Goal: Task Accomplishment & Management: Manage account settings

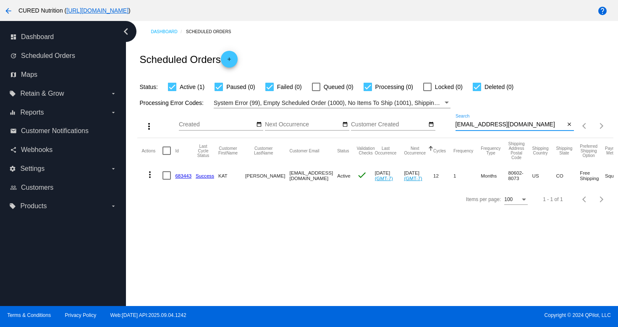
click at [486, 127] on input "[EMAIL_ADDRESS][DOMAIN_NAME]" at bounding box center [511, 124] width 110 height 7
paste input "juliannacorbo"
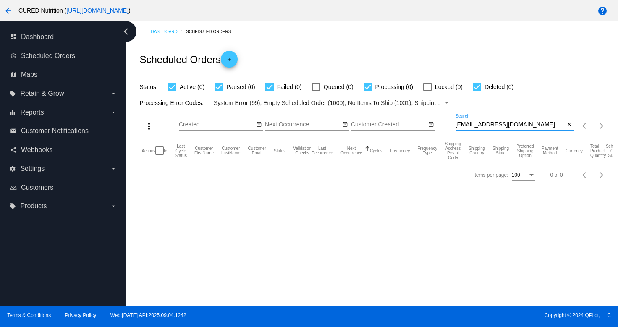
click at [506, 126] on input "[EMAIL_ADDRESS][DOMAIN_NAME]" at bounding box center [511, 124] width 110 height 7
paste input "lairephotography"
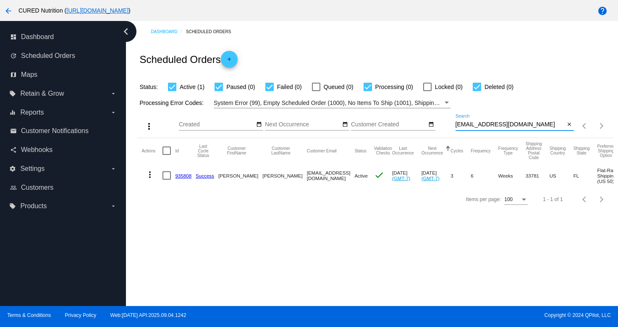
type input "[EMAIL_ADDRESS][DOMAIN_NAME]"
click at [184, 173] on mat-cell "935808" at bounding box center [185, 175] width 21 height 24
click at [184, 180] on mat-cell "935808" at bounding box center [185, 175] width 21 height 24
click at [184, 173] on mat-cell "935808" at bounding box center [185, 175] width 21 height 24
click at [184, 177] on link "935808" at bounding box center [183, 175] width 16 height 5
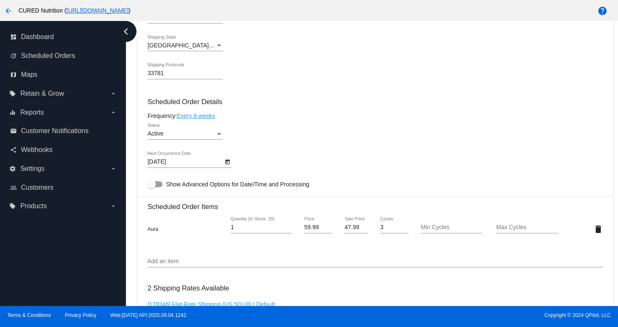
scroll to position [430, 0]
click at [191, 119] on link "Every 6 weeks" at bounding box center [196, 116] width 38 height 7
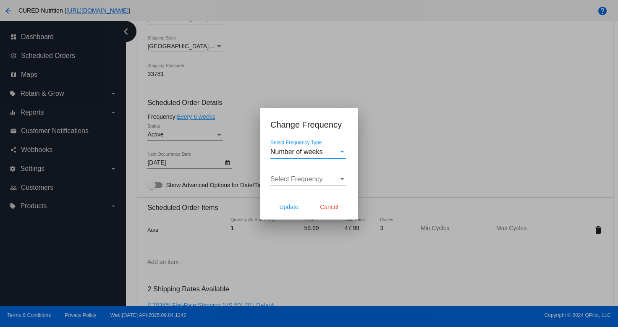
click at [329, 150] on div "Number of weeks" at bounding box center [304, 152] width 68 height 8
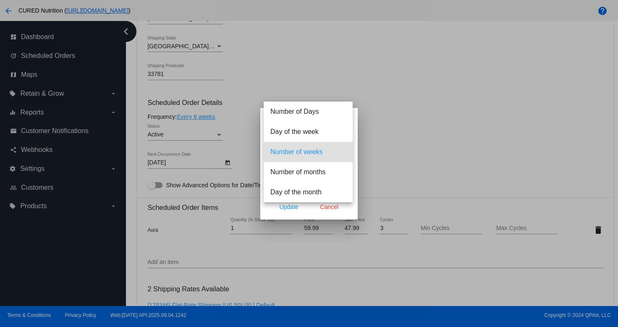
click at [363, 147] on div at bounding box center [309, 163] width 618 height 327
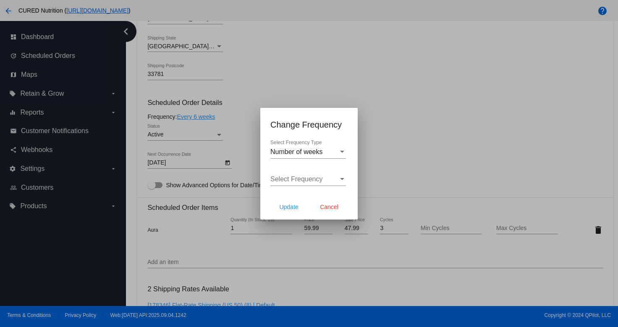
click at [336, 173] on div "Select Frequency Select Frequency" at bounding box center [308, 176] width 76 height 19
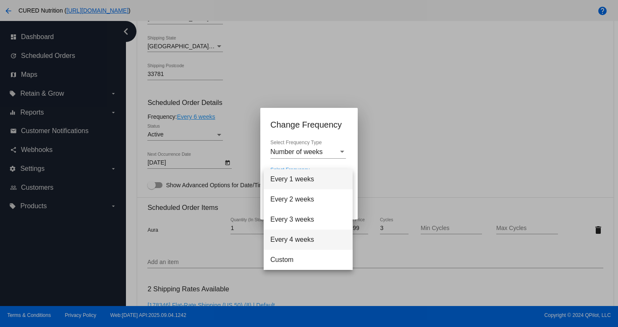
click at [324, 237] on span "Every 4 weeks" at bounding box center [308, 240] width 76 height 20
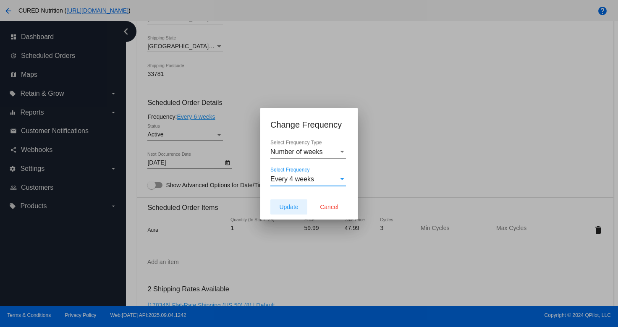
click at [283, 209] on span "Update" at bounding box center [288, 207] width 19 height 7
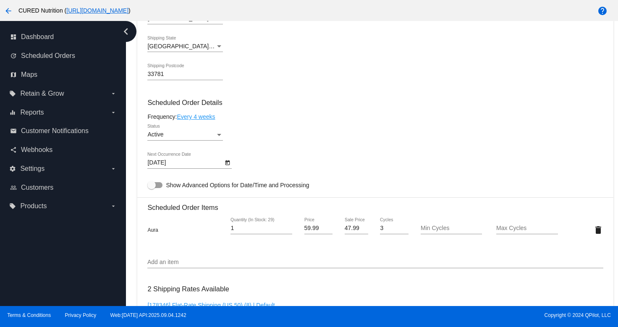
type input "[DATE]"
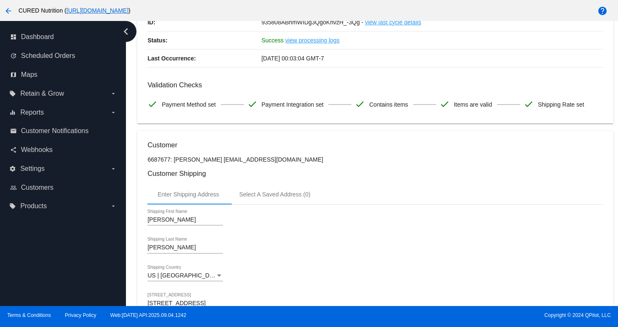
scroll to position [0, 0]
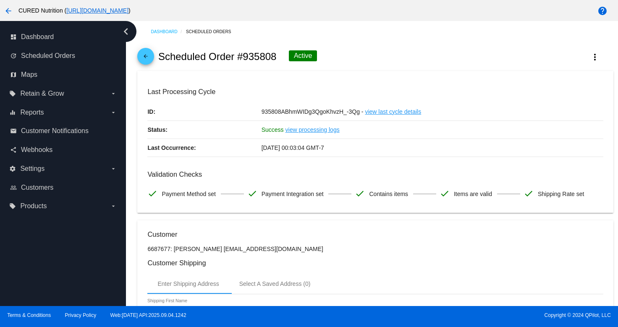
click at [149, 58] on mat-icon "arrow_back" at bounding box center [146, 58] width 10 height 10
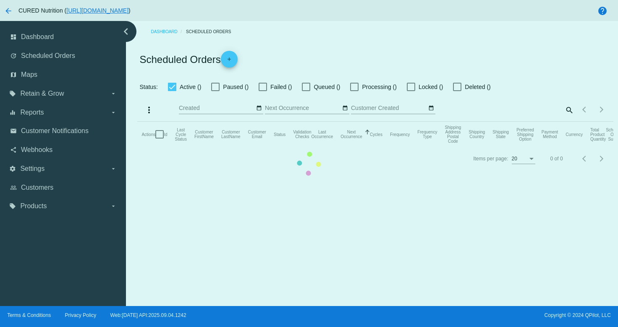
checkbox input "true"
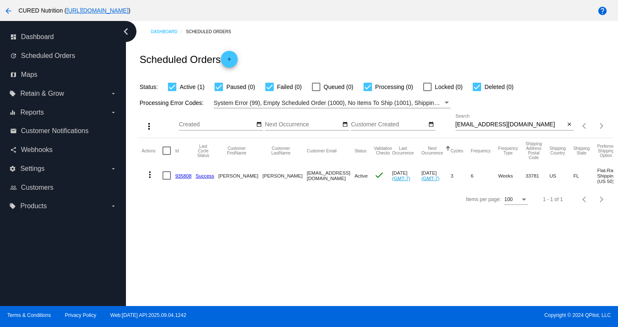
click at [184, 175] on link "935808" at bounding box center [183, 175] width 16 height 5
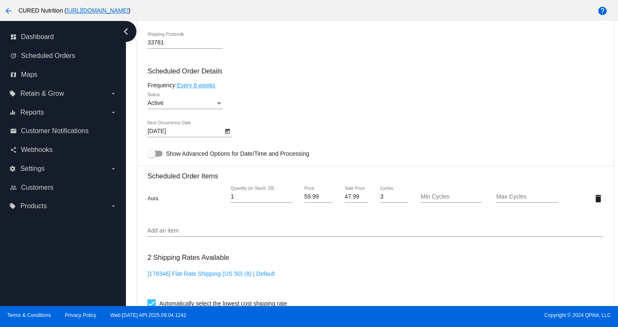
scroll to position [463, 0]
click at [209, 88] on link "Every 6 weeks" at bounding box center [196, 84] width 38 height 7
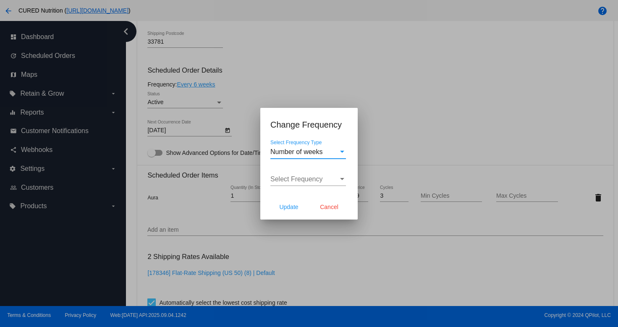
click at [328, 155] on div "Number of weeks" at bounding box center [304, 152] width 68 height 8
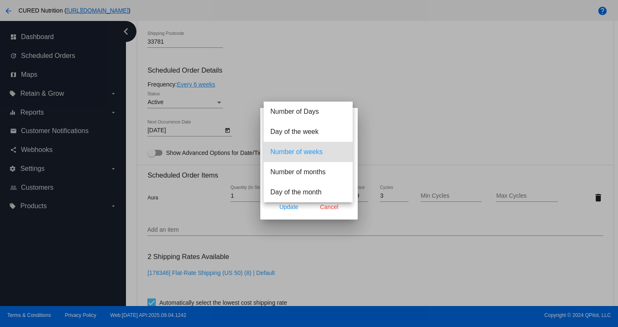
click at [376, 155] on div at bounding box center [309, 163] width 618 height 327
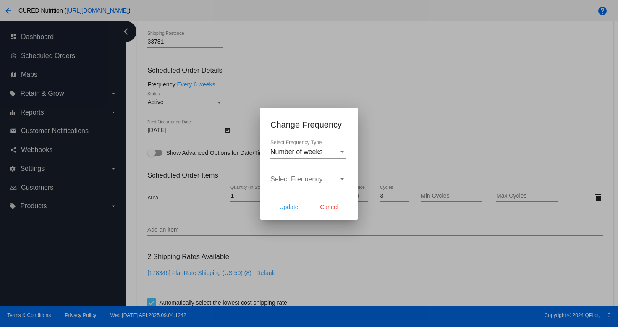
click at [341, 176] on div "Select Frequency" at bounding box center [343, 180] width 8 height 8
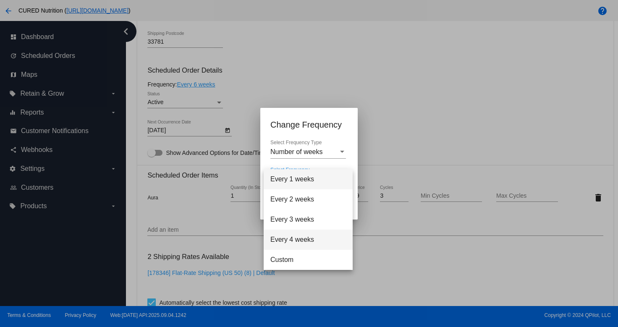
click at [305, 239] on span "Every 4 weeks" at bounding box center [308, 240] width 76 height 20
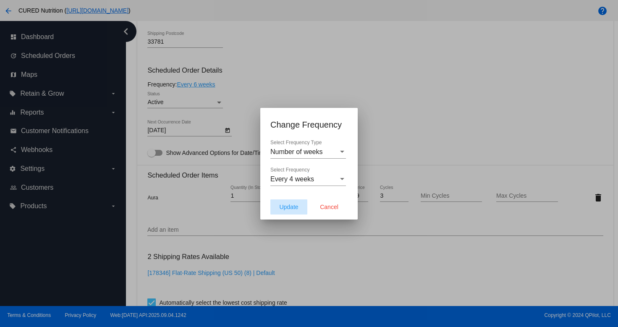
click at [282, 205] on span "Update" at bounding box center [288, 207] width 19 height 7
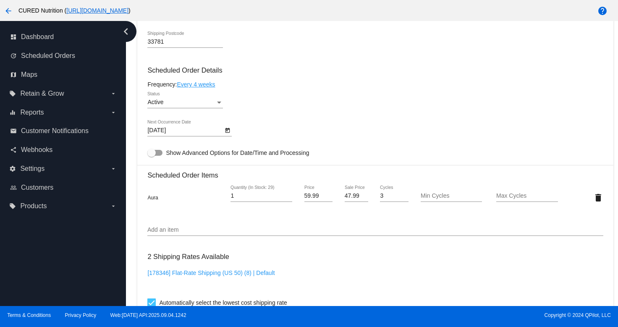
click at [162, 137] on body "arrow_back CURED Nutrition ( [URL][DOMAIN_NAME] ) help dashboard Dashboard upda…" at bounding box center [309, 163] width 618 height 327
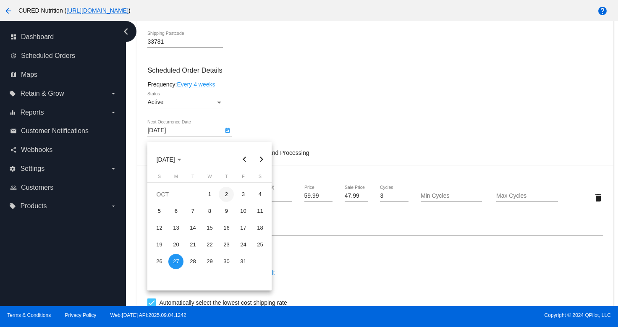
click at [230, 197] on div "2" at bounding box center [226, 194] width 15 height 15
type input "[DATE]"
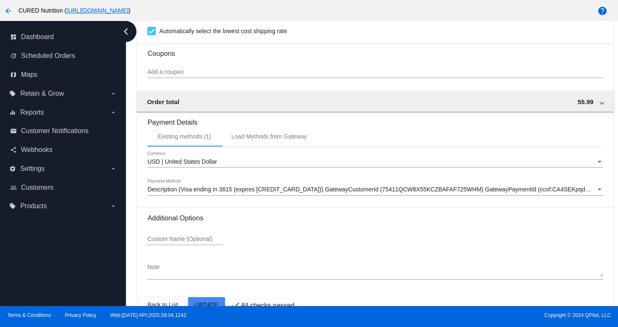
scroll to position [762, 0]
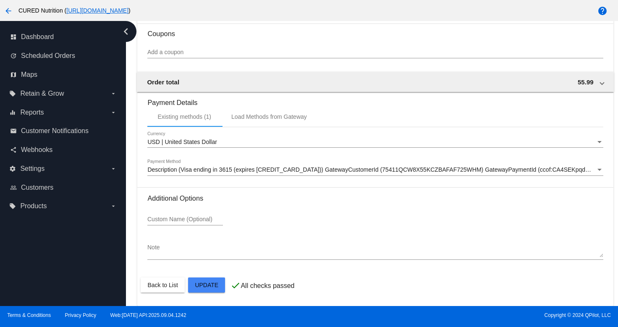
click at [216, 280] on div at bounding box center [309, 163] width 618 height 327
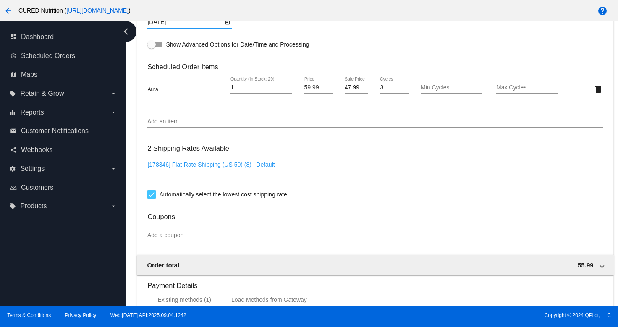
scroll to position [399, 0]
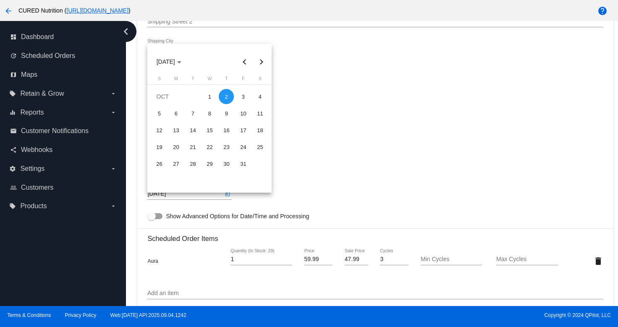
click at [309, 194] on div at bounding box center [309, 163] width 618 height 327
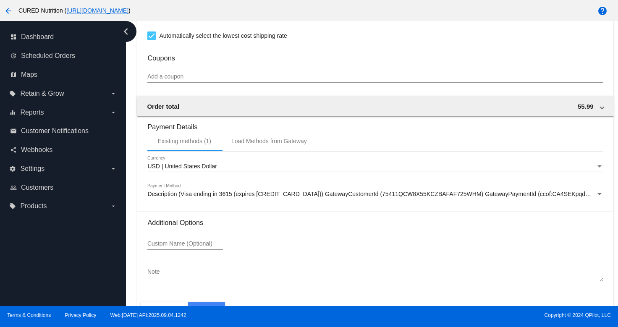
scroll to position [762, 0]
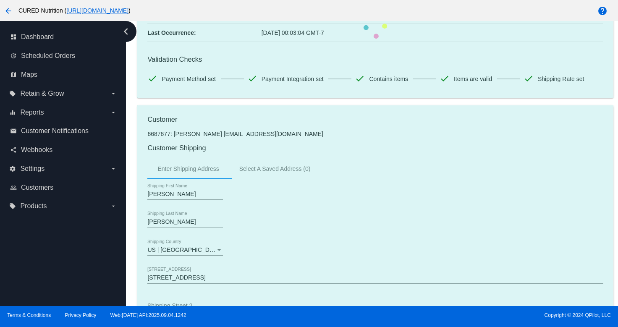
scroll to position [0, 0]
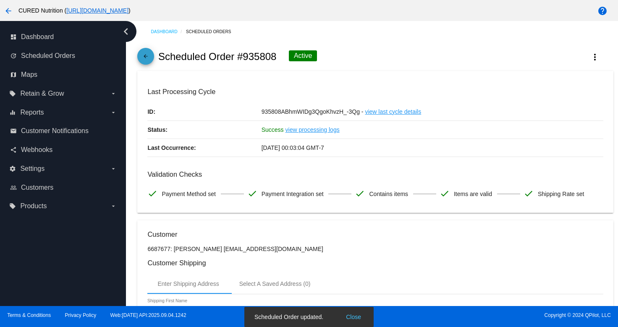
click at [147, 53] on span "arrow_back" at bounding box center [146, 58] width 10 height 21
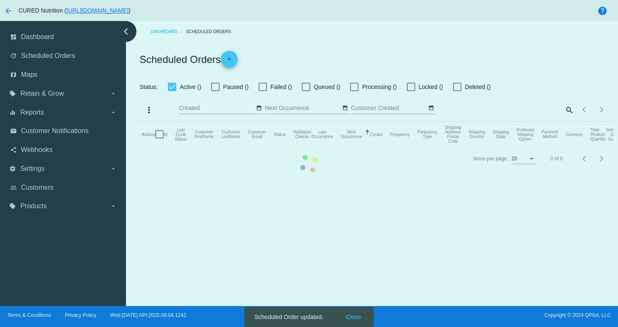
checkbox input "true"
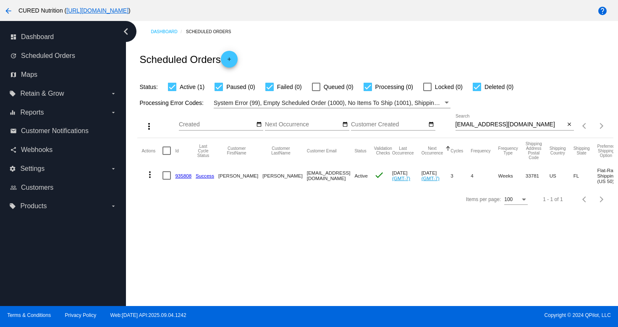
click at [507, 126] on input "[EMAIL_ADDRESS][DOMAIN_NAME]" at bounding box center [511, 124] width 110 height 7
paste input "sharrareno"
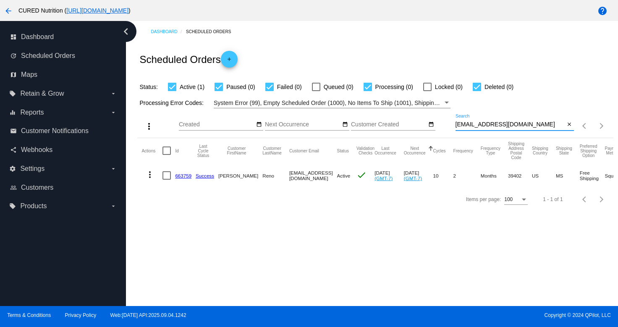
type input "[EMAIL_ADDRESS][DOMAIN_NAME]"
click at [180, 175] on link "663759" at bounding box center [183, 175] width 16 height 5
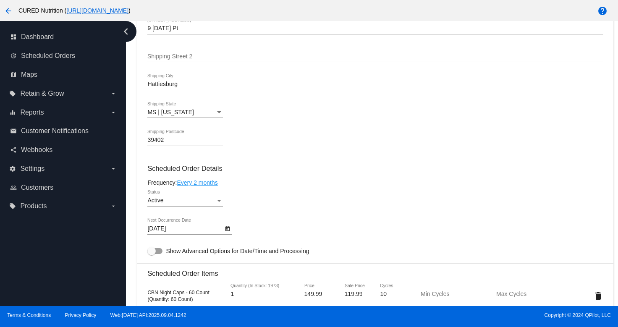
scroll to position [530, 0]
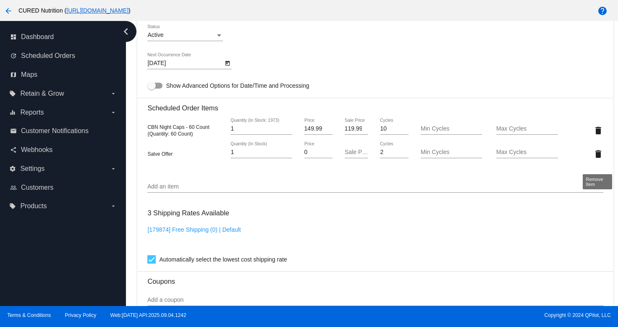
click at [598, 159] on mat-icon "delete" at bounding box center [598, 154] width 10 height 10
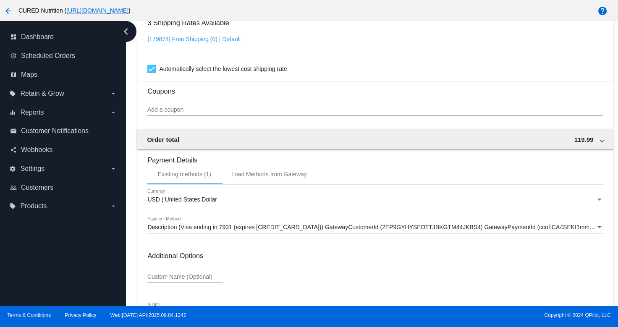
scroll to position [762, 0]
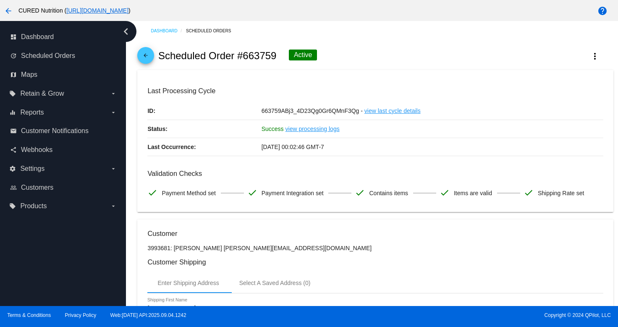
scroll to position [0, 0]
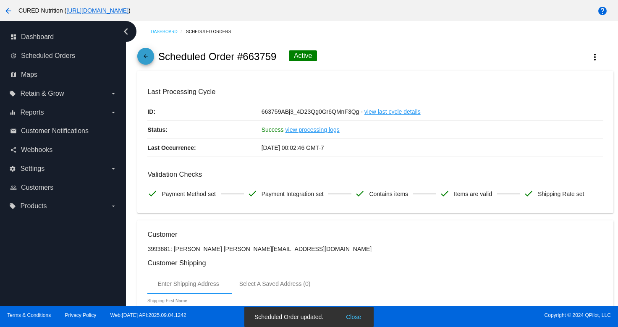
click at [148, 58] on mat-icon "arrow_back" at bounding box center [146, 58] width 10 height 10
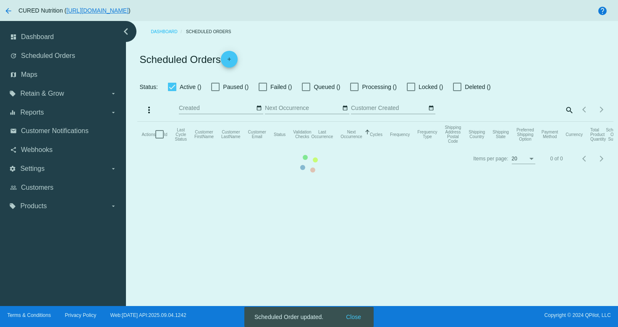
checkbox input "true"
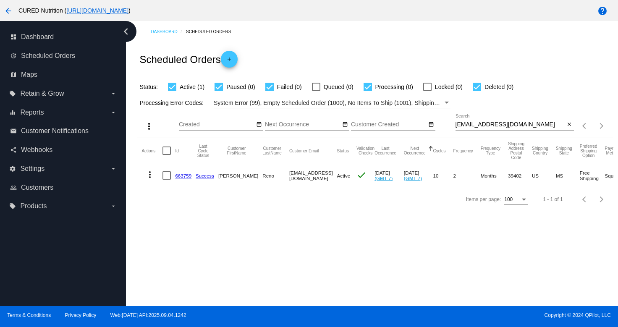
click at [486, 127] on input "[EMAIL_ADDRESS][DOMAIN_NAME]" at bounding box center [511, 124] width 110 height 7
paste input "[PERSON_NAME][EMAIL_ADDRESS][PERSON_NAME]"
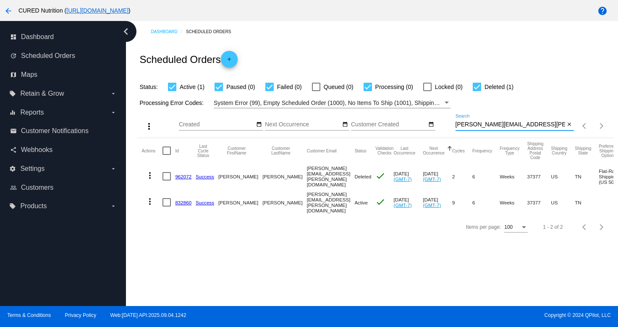
type input "[PERSON_NAME][EMAIL_ADDRESS][PERSON_NAME][DOMAIN_NAME]"
click at [183, 200] on link "832860" at bounding box center [183, 202] width 16 height 5
